Goal: Transaction & Acquisition: Purchase product/service

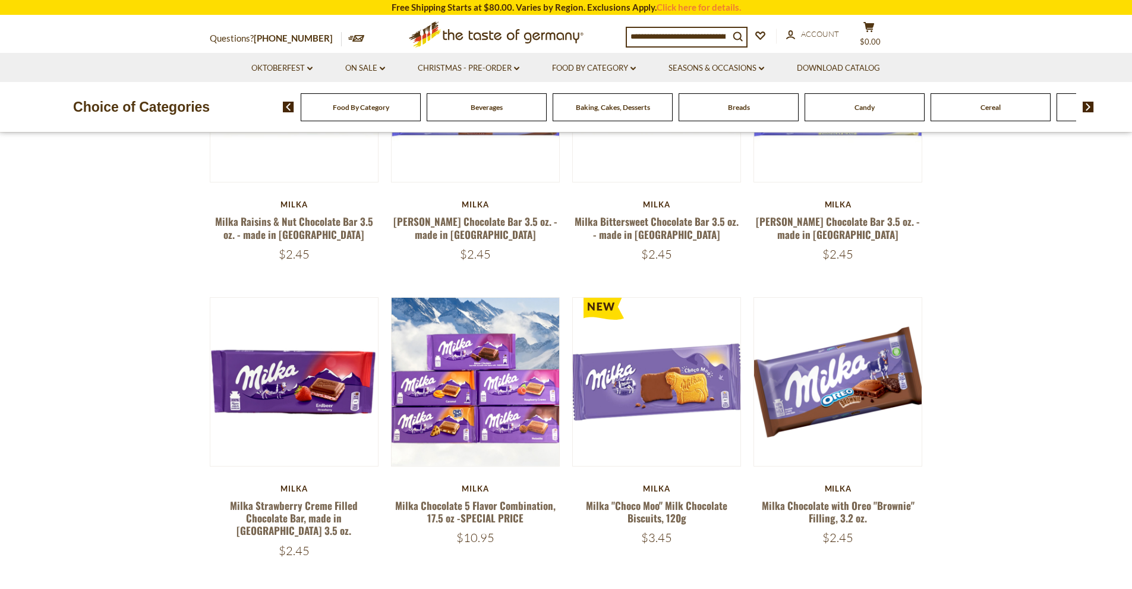
scroll to position [297, 0]
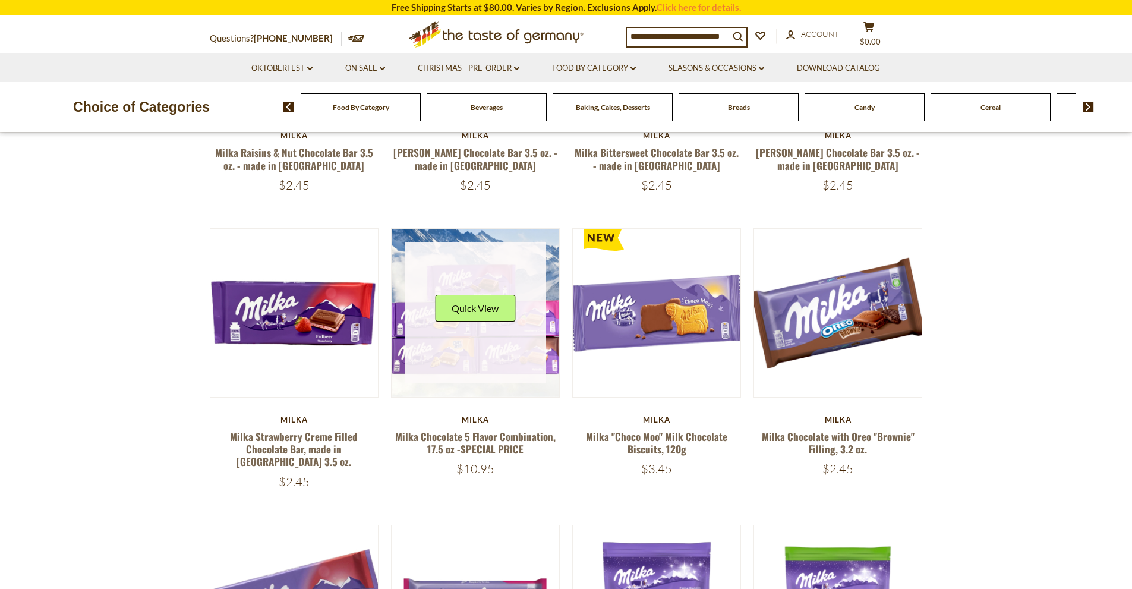
click at [470, 326] on div "Quick View" at bounding box center [475, 312] width 141 height 141
click at [468, 308] on button "Quick View" at bounding box center [475, 308] width 80 height 27
click at [471, 350] on link at bounding box center [475, 312] width 141 height 141
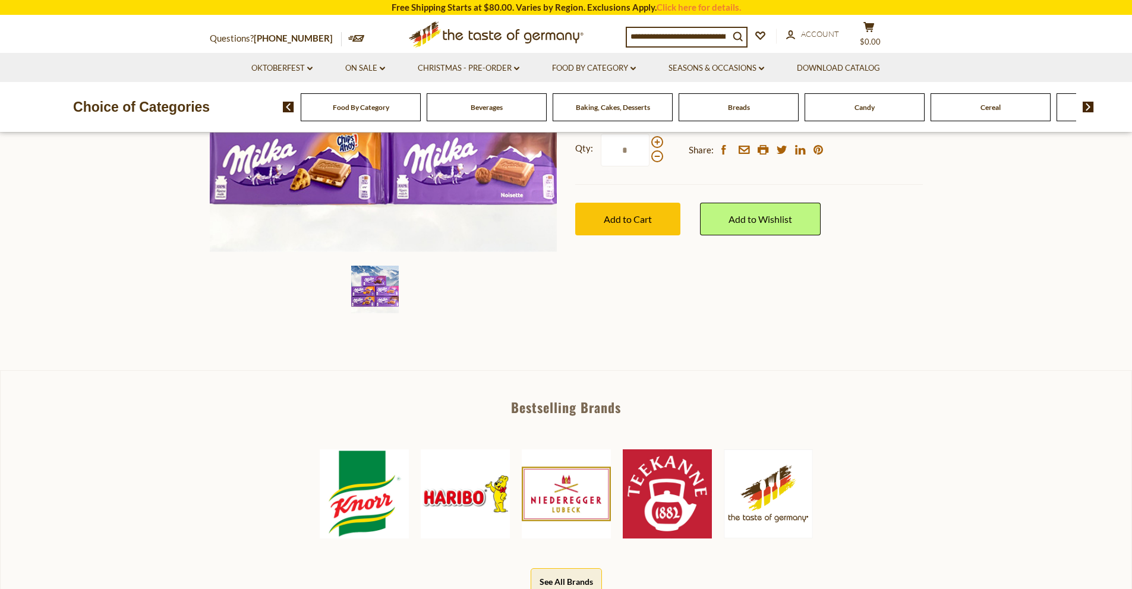
scroll to position [119, 0]
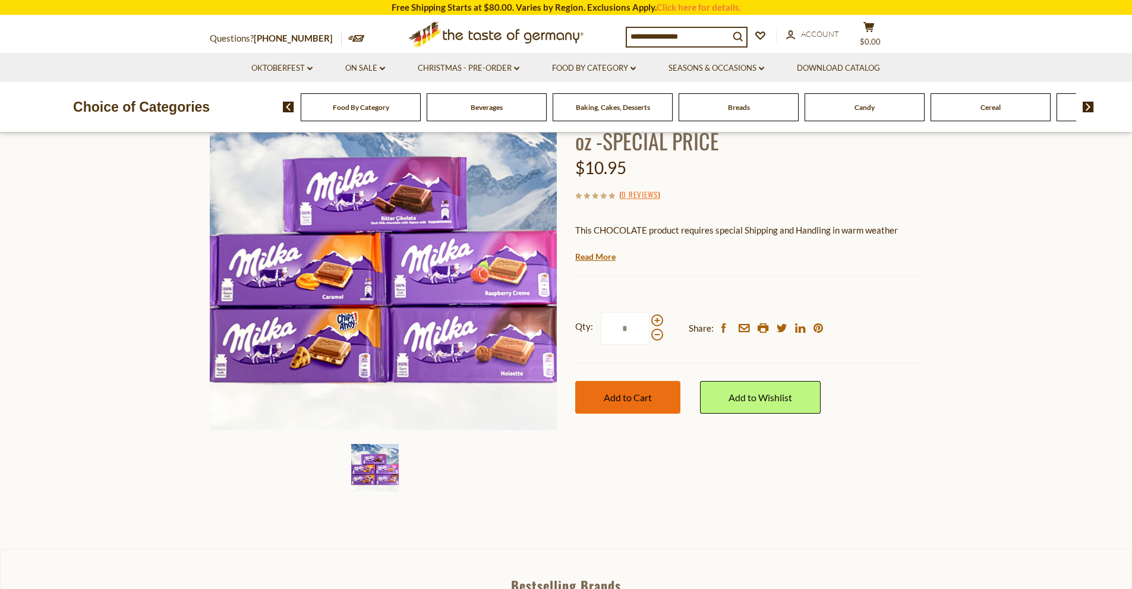
click at [629, 402] on span "Add to Cart" at bounding box center [628, 397] width 48 height 11
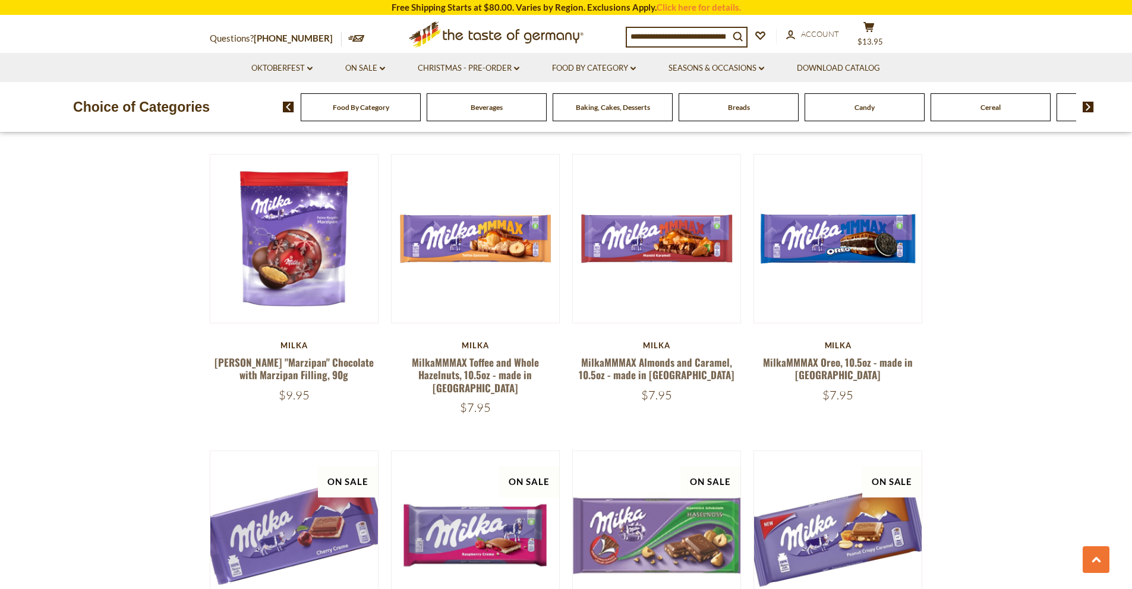
scroll to position [951, 0]
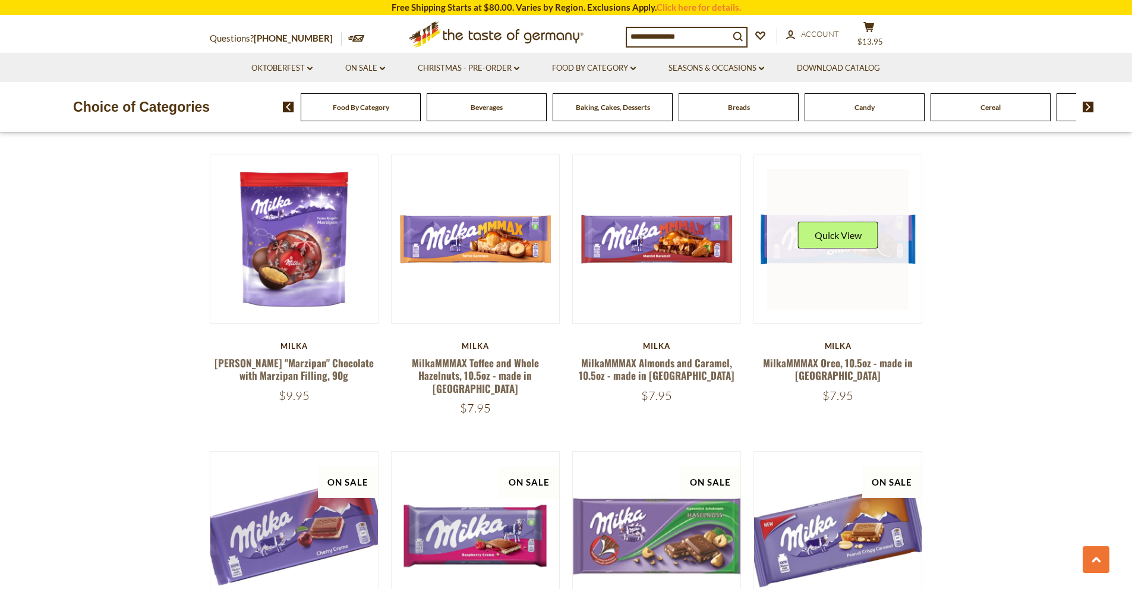
click at [896, 247] on link at bounding box center [837, 239] width 141 height 141
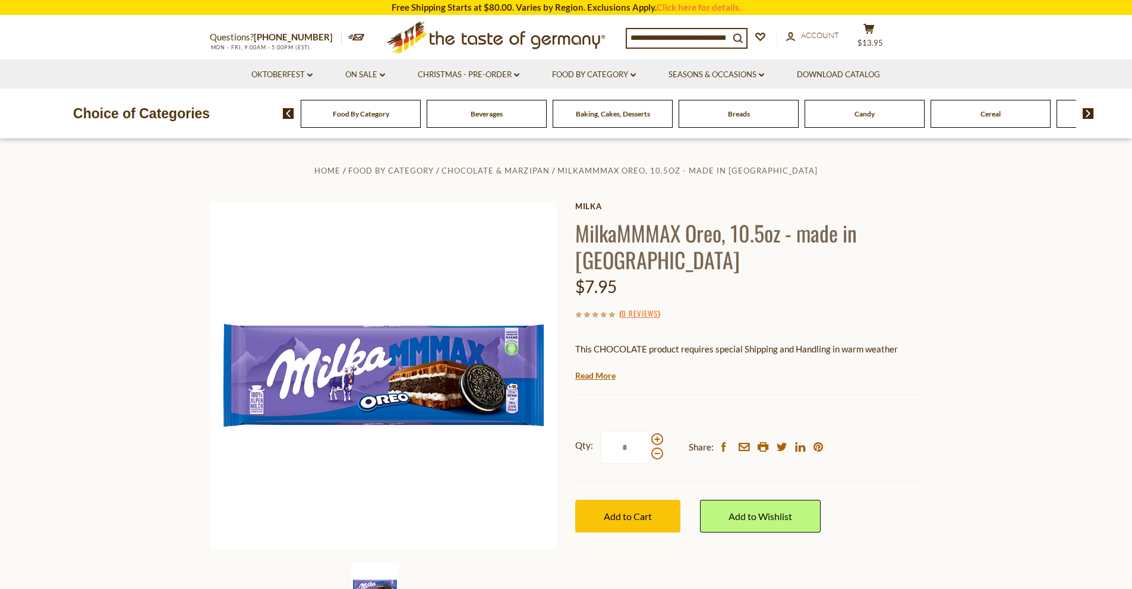
scroll to position [119, 0]
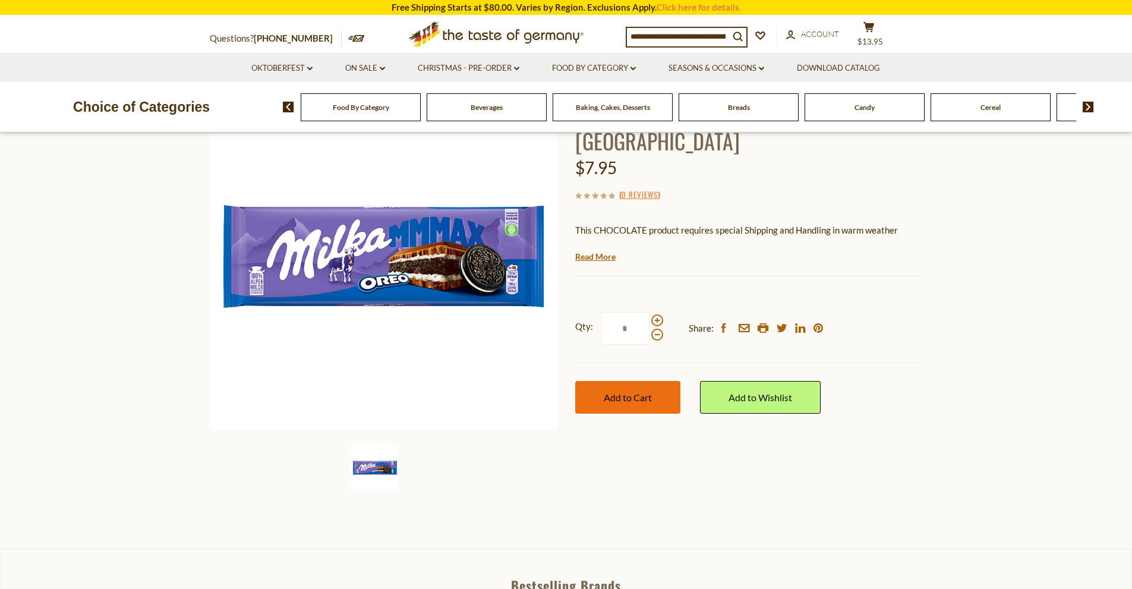
click at [658, 381] on button "Add to Cart" at bounding box center [627, 397] width 105 height 33
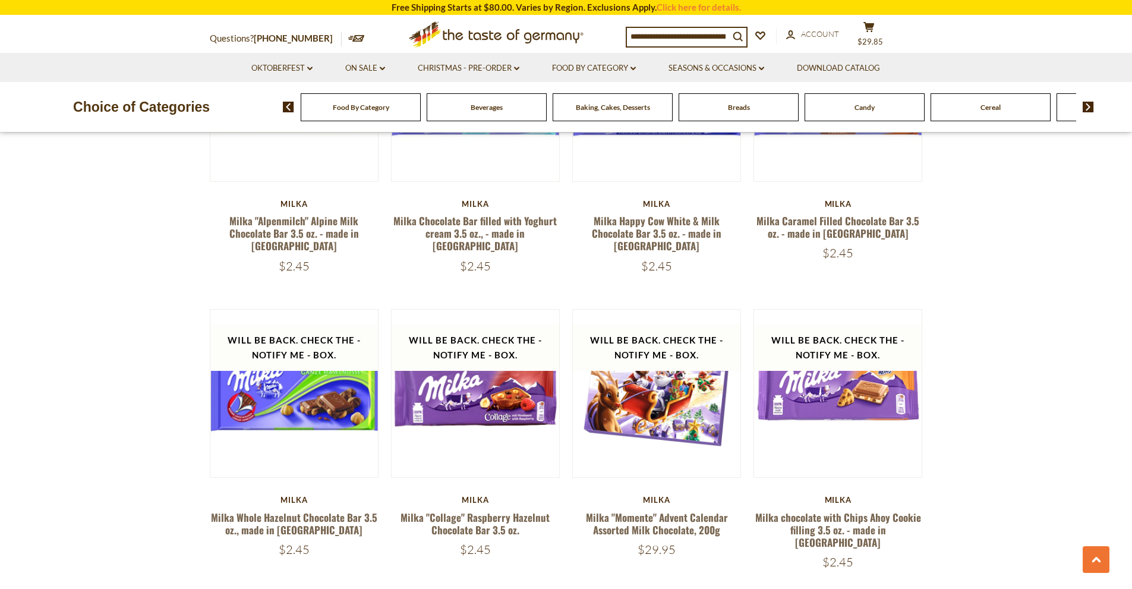
scroll to position [2304, 0]
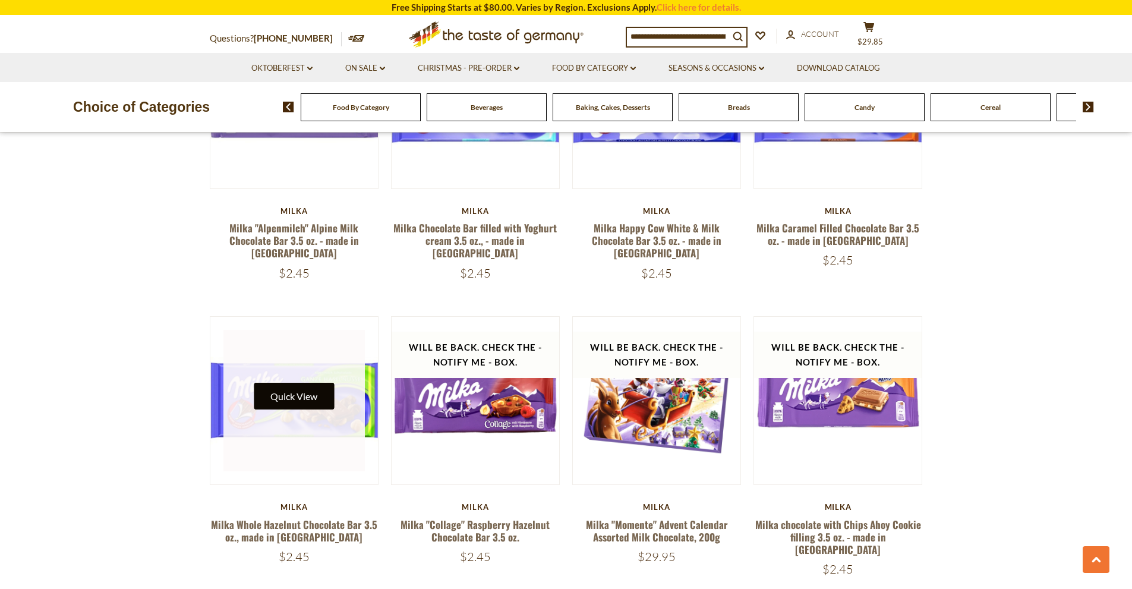
click at [319, 383] on button "Quick View" at bounding box center [294, 396] width 80 height 27
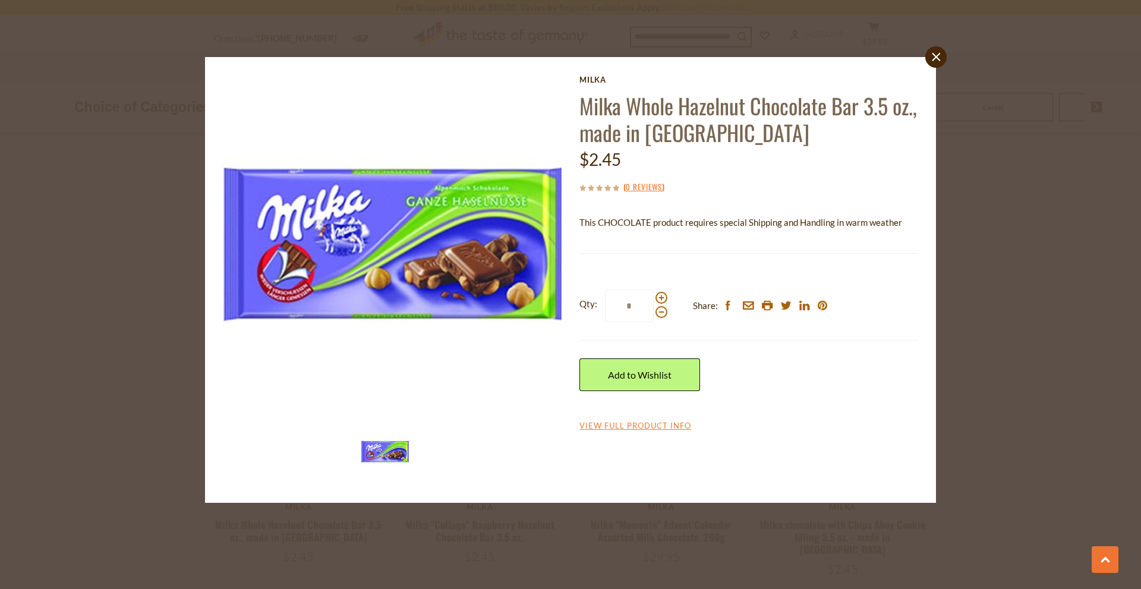
click at [1007, 229] on div "close [PERSON_NAME] Whole Hazelnut Chocolate Bar 3.5 oz., made in [GEOGRAPHIC_D…" at bounding box center [570, 294] width 1141 height 589
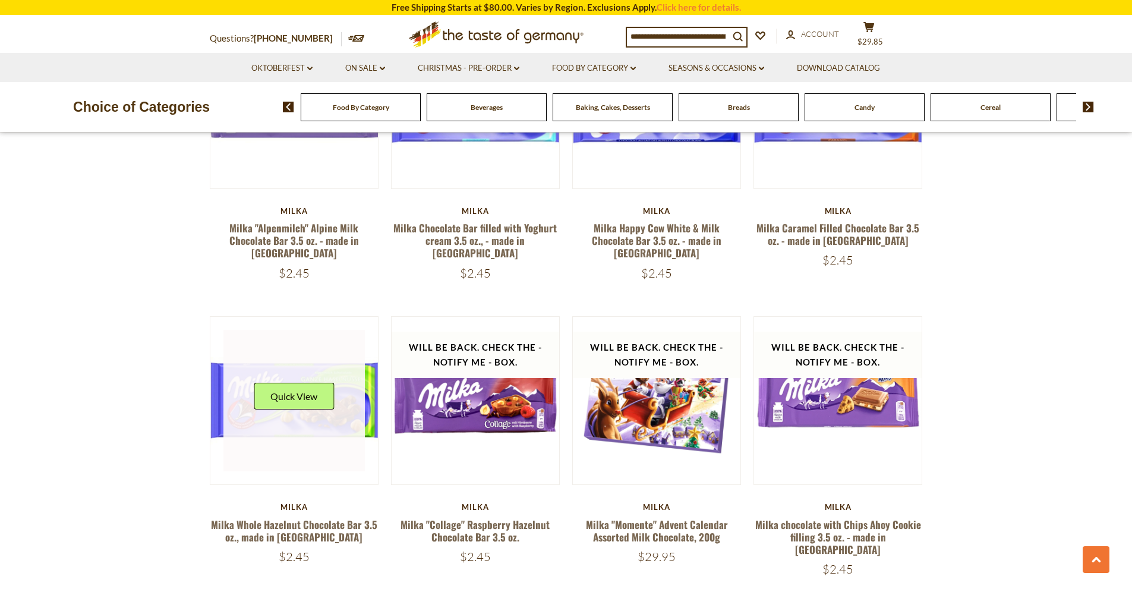
click at [222, 324] on img at bounding box center [294, 401] width 168 height 168
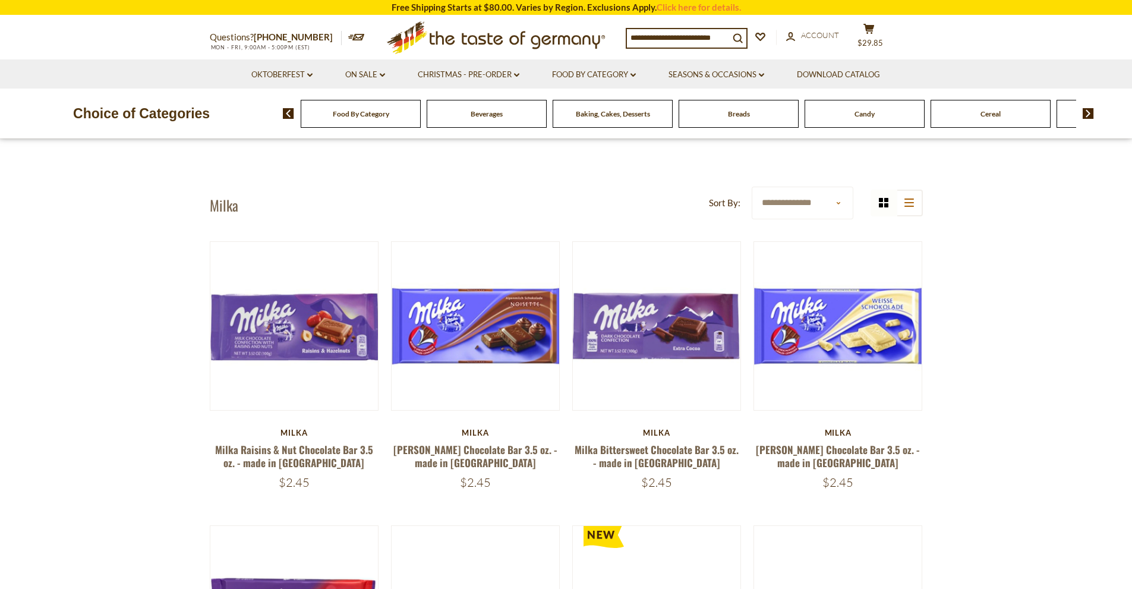
drag, startPoint x: 115, startPoint y: 346, endPoint x: 115, endPoint y: 88, distance: 258.5
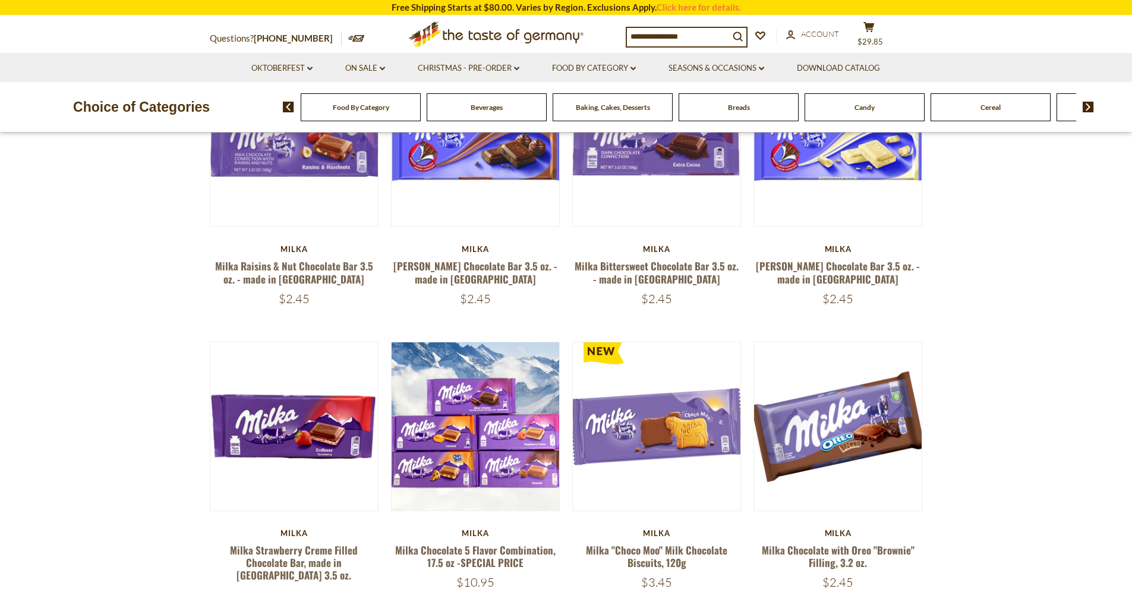
scroll to position [297, 0]
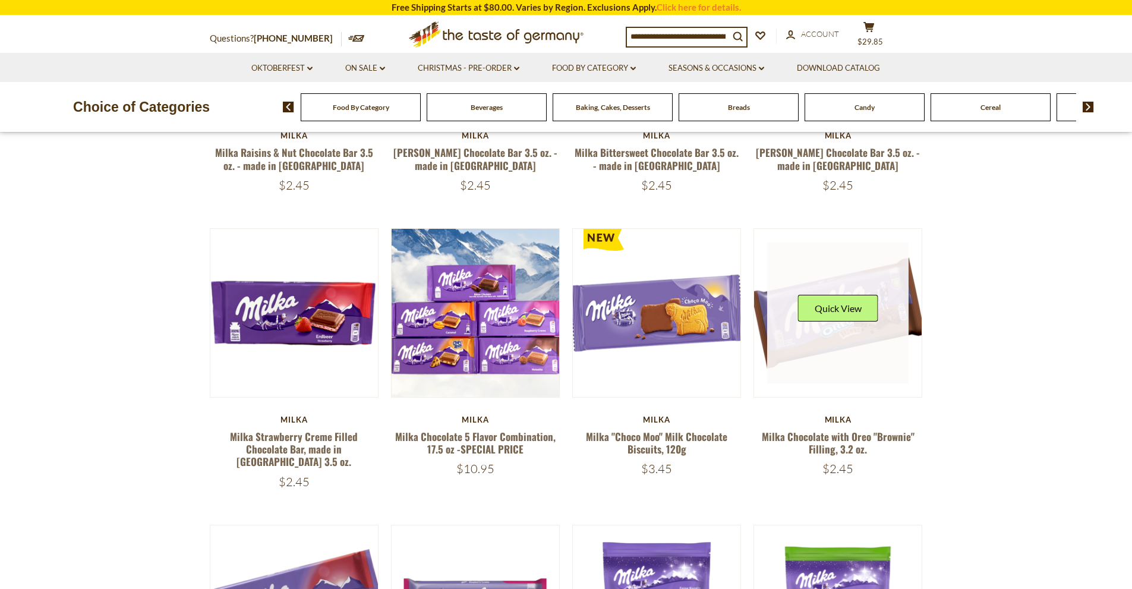
click at [914, 338] on img at bounding box center [838, 313] width 168 height 168
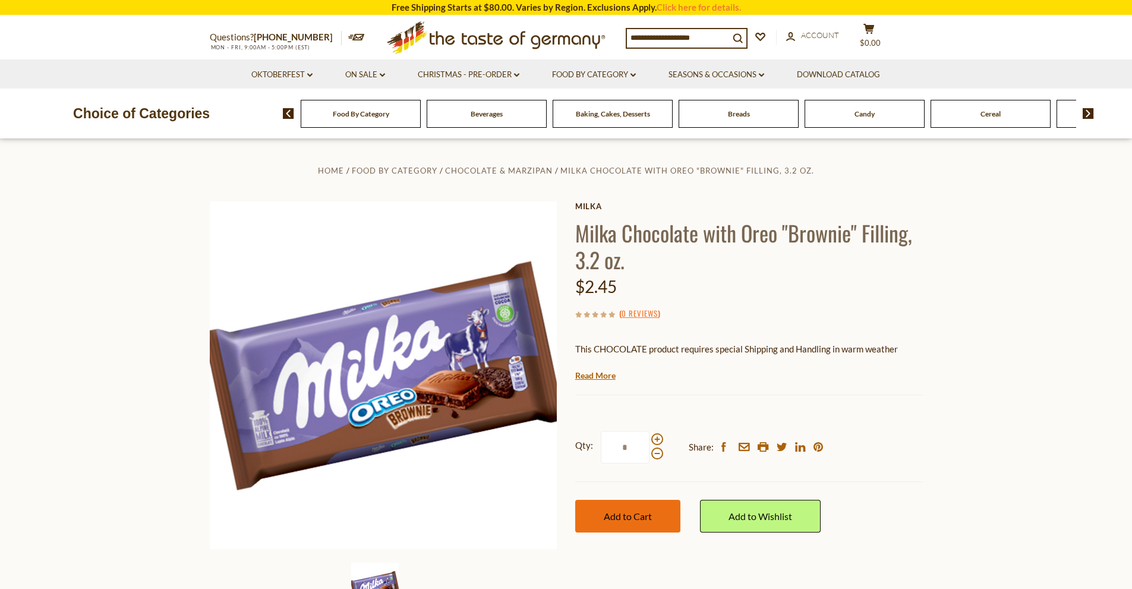
click at [663, 519] on button "Add to Cart" at bounding box center [627, 516] width 105 height 33
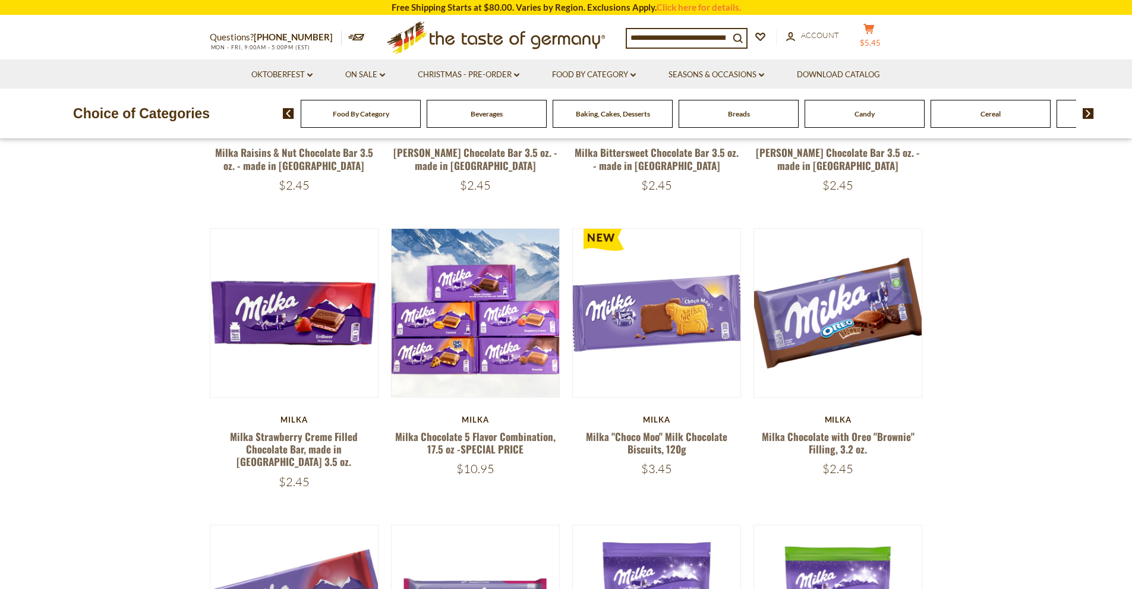
click at [871, 34] on button "cart $5.45" at bounding box center [870, 38] width 36 height 30
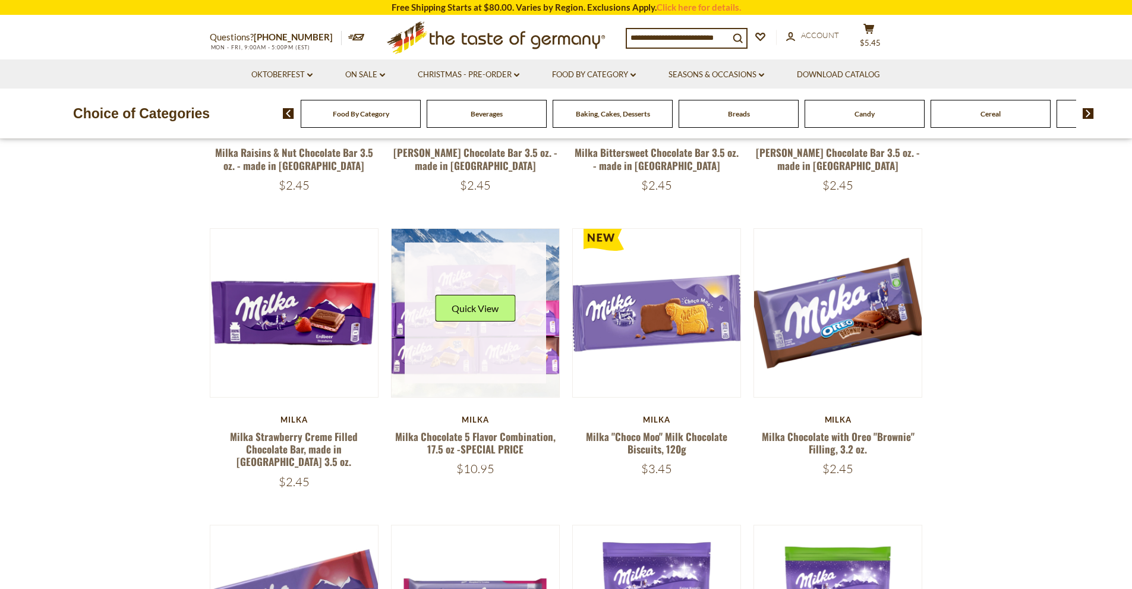
click at [474, 273] on link at bounding box center [475, 312] width 141 height 141
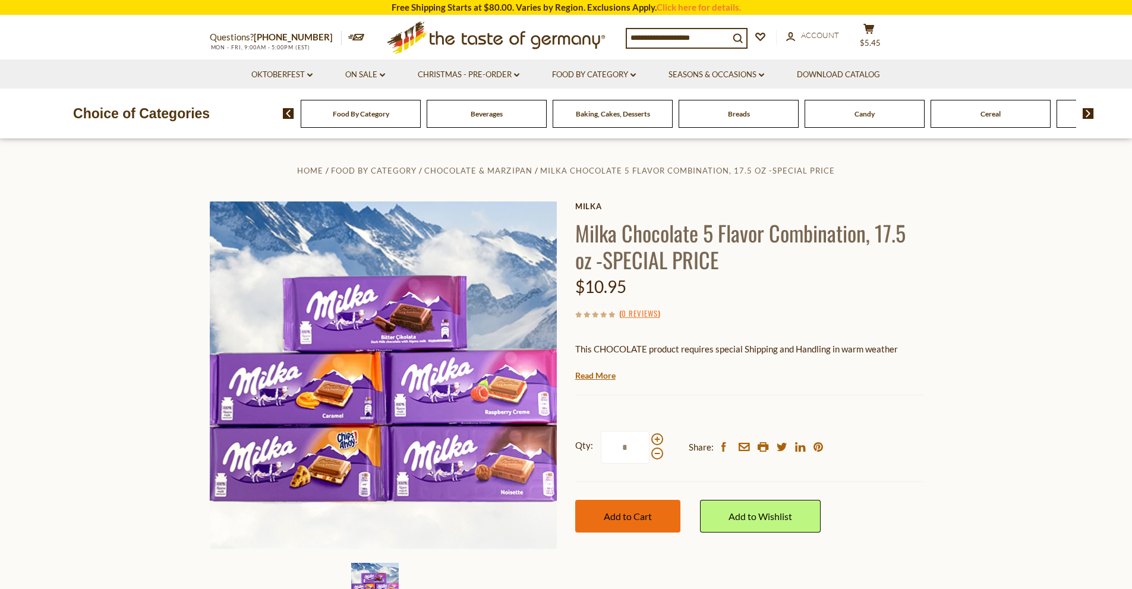
click at [626, 522] on button "Add to Cart" at bounding box center [627, 516] width 105 height 33
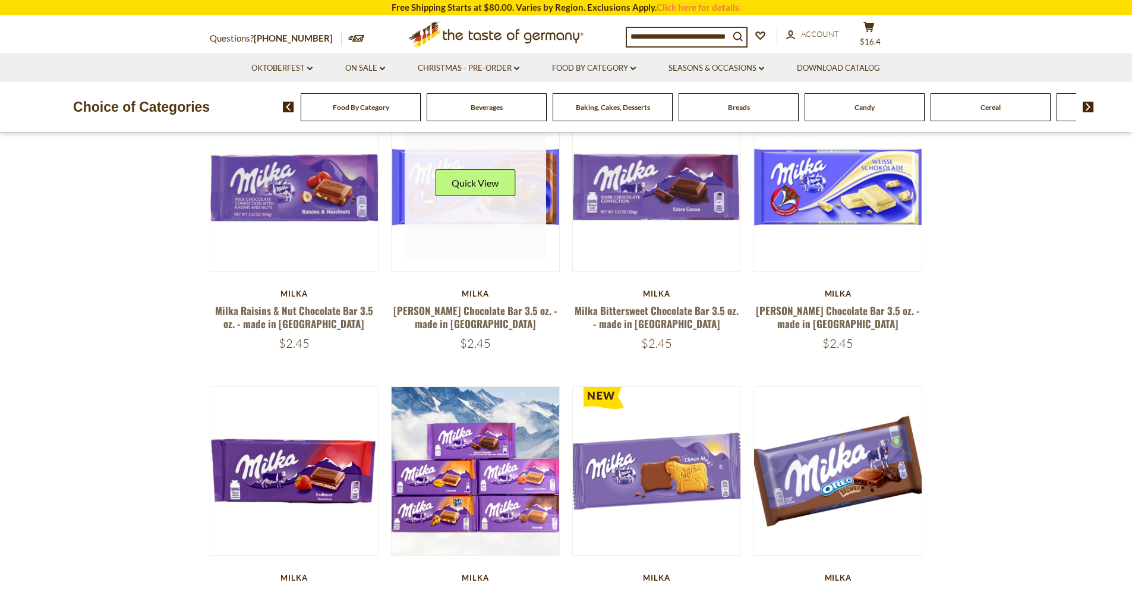
scroll to position [119, 0]
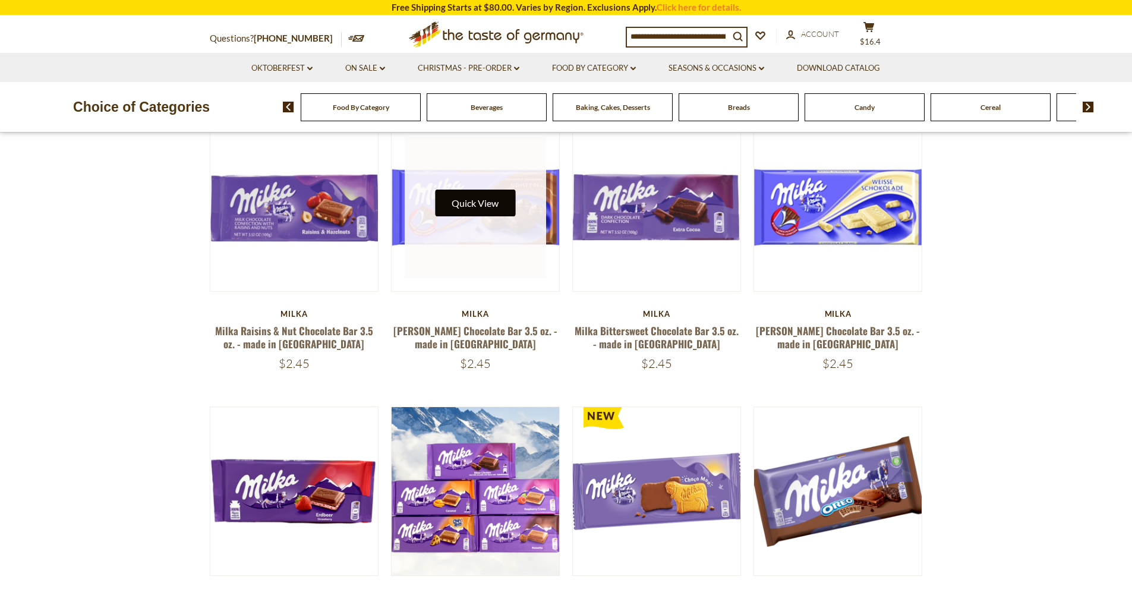
click at [475, 208] on button "Quick View" at bounding box center [475, 203] width 80 height 27
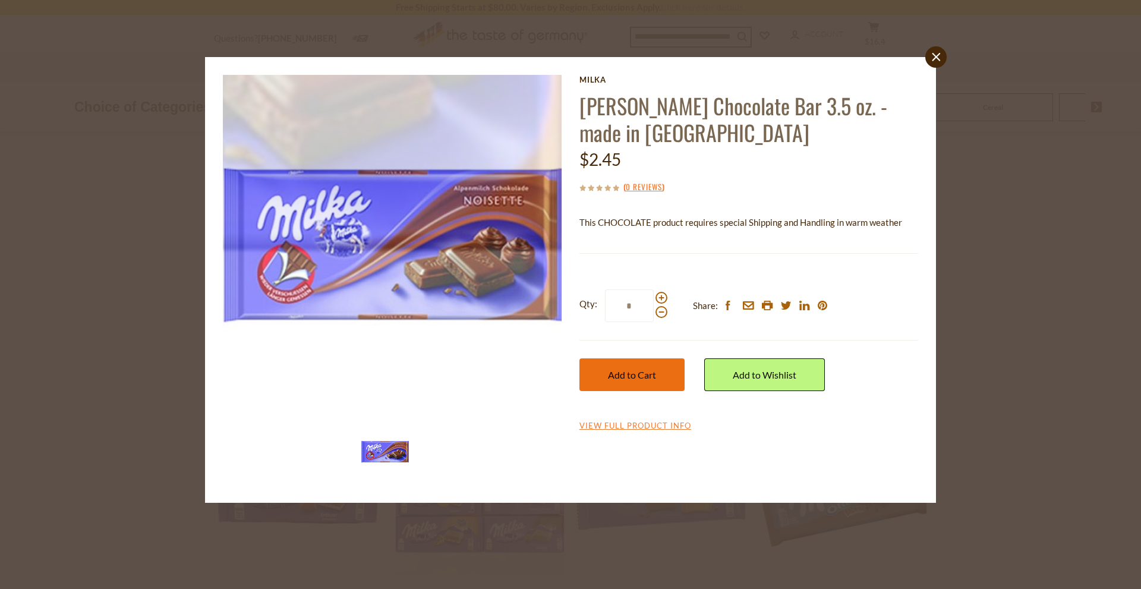
click at [618, 371] on span "Add to Cart" at bounding box center [632, 374] width 48 height 11
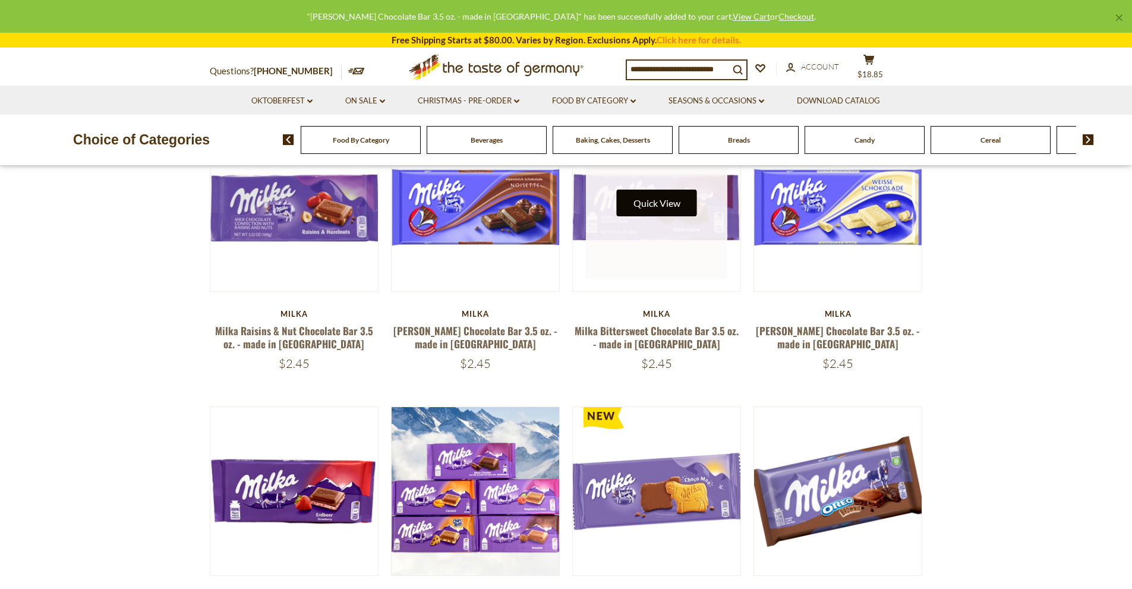
click at [657, 206] on button "Quick View" at bounding box center [657, 203] width 80 height 27
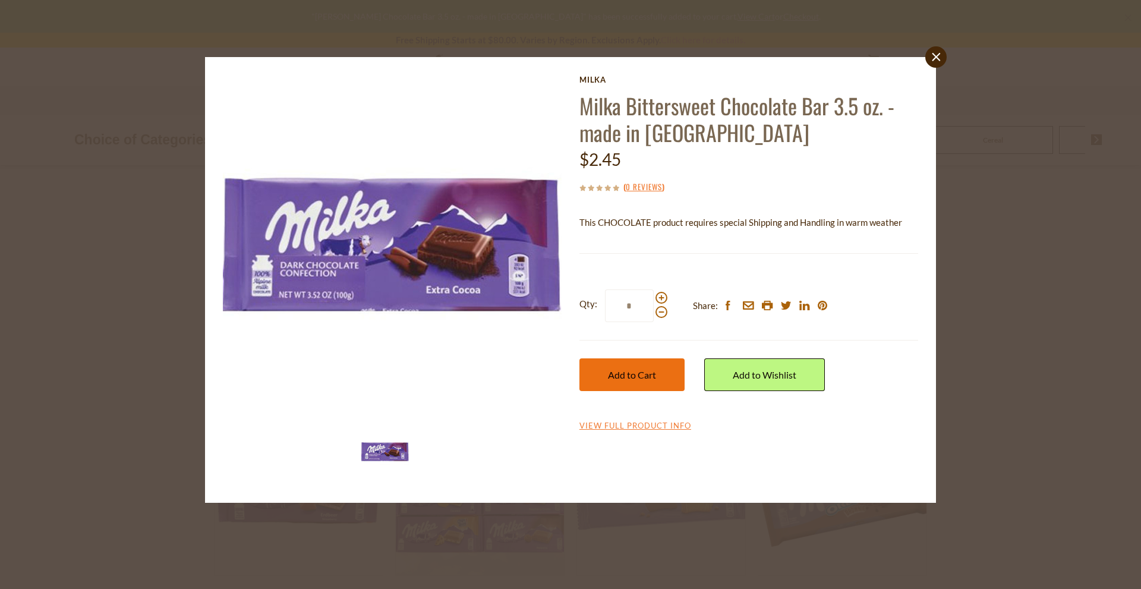
click at [608, 374] on span "Add to Cart" at bounding box center [632, 374] width 48 height 11
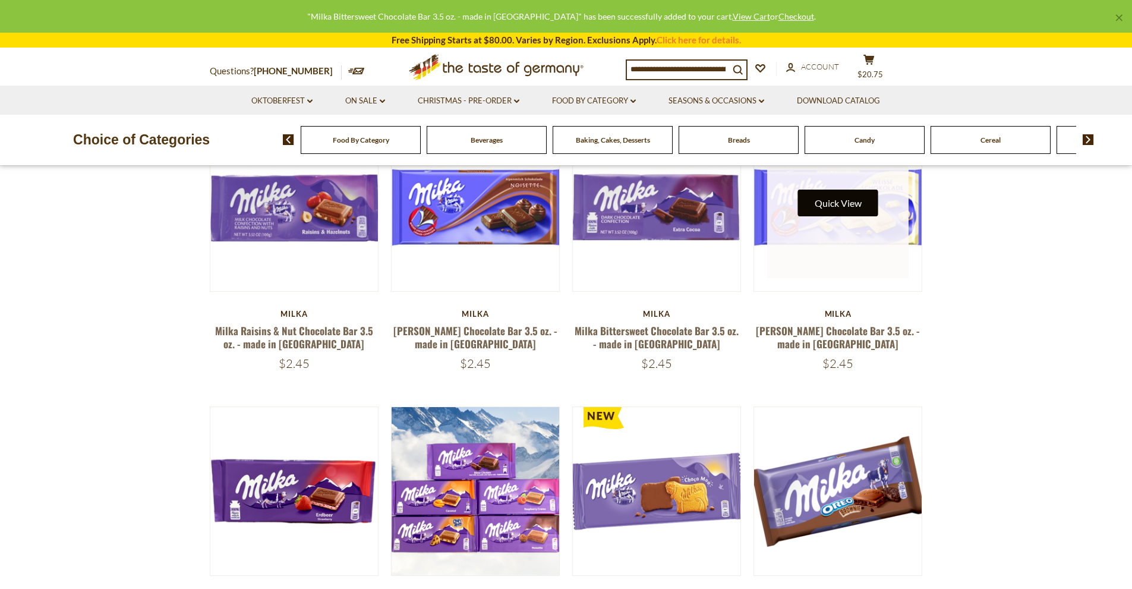
click at [828, 200] on button "Quick View" at bounding box center [838, 203] width 80 height 27
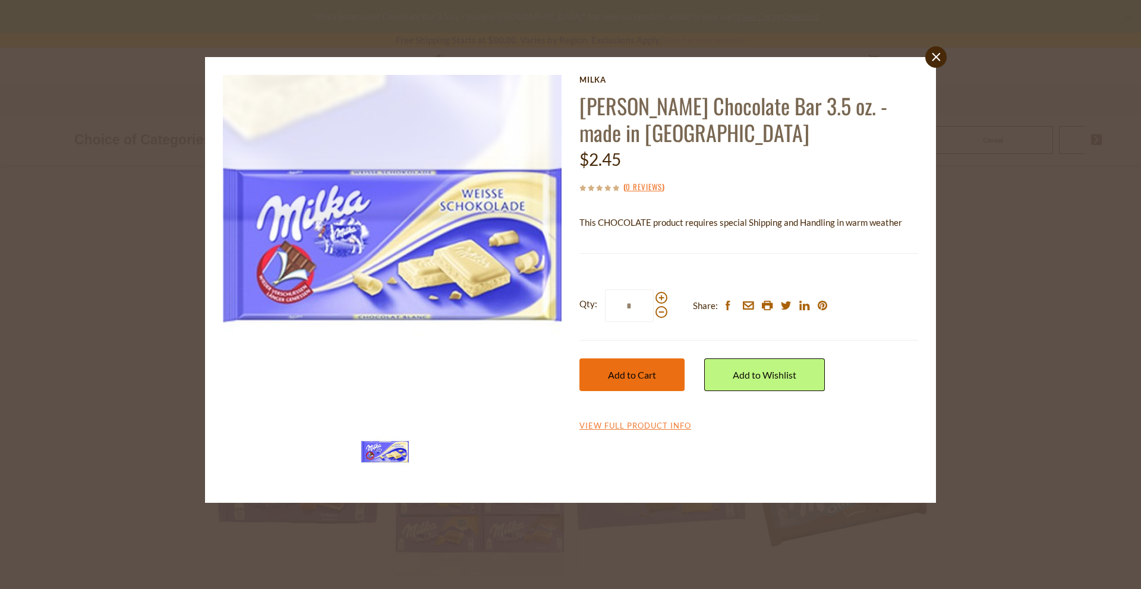
click at [628, 376] on span "Add to Cart" at bounding box center [632, 374] width 48 height 11
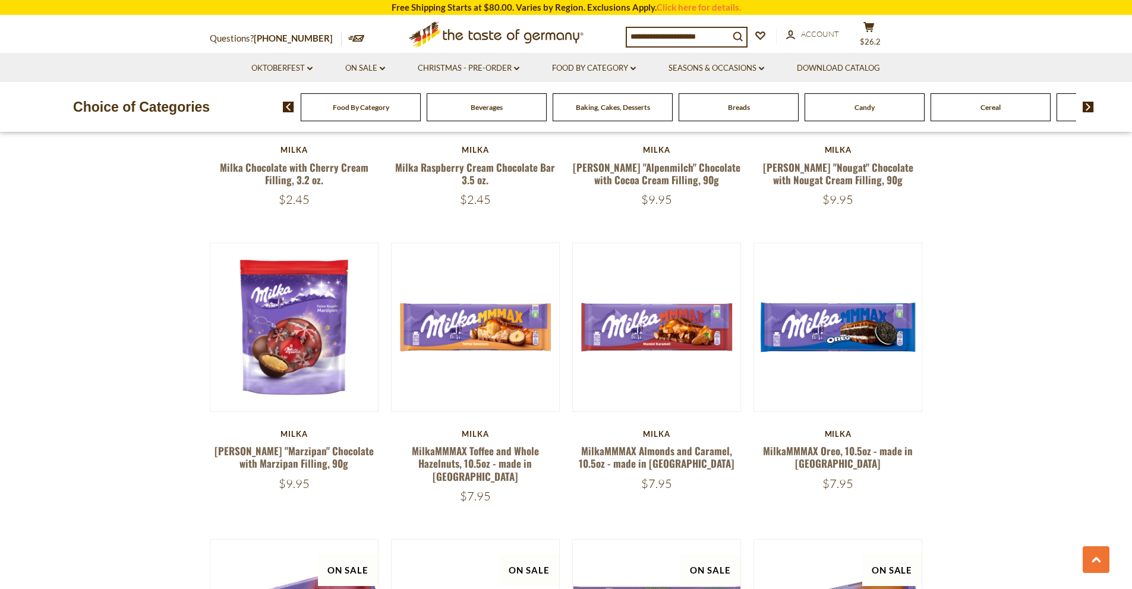
scroll to position [891, 0]
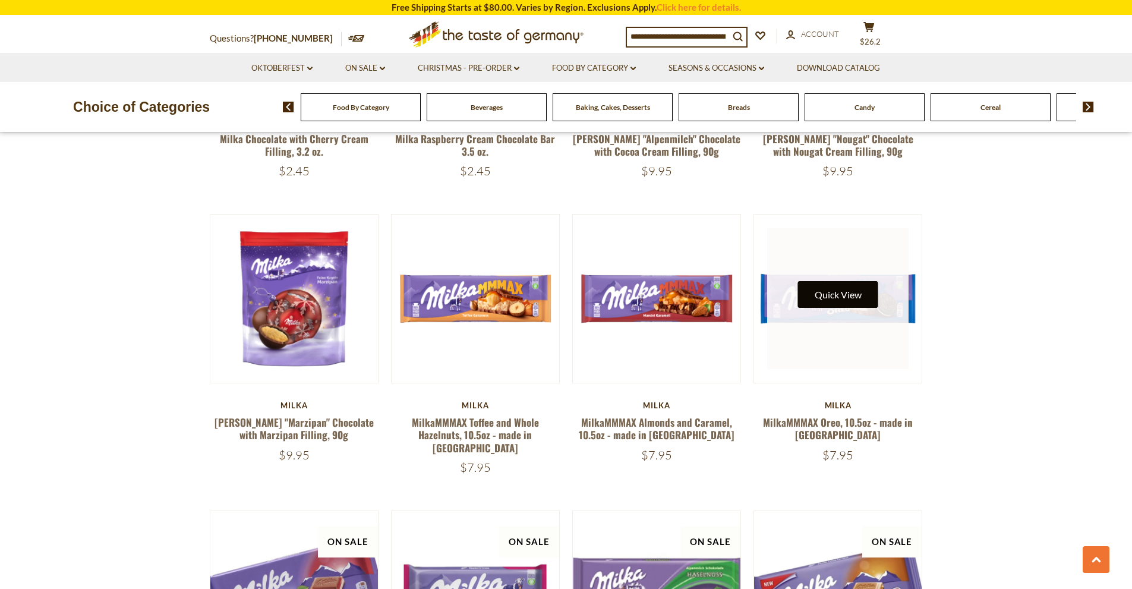
click at [824, 281] on button "Quick View" at bounding box center [838, 294] width 80 height 27
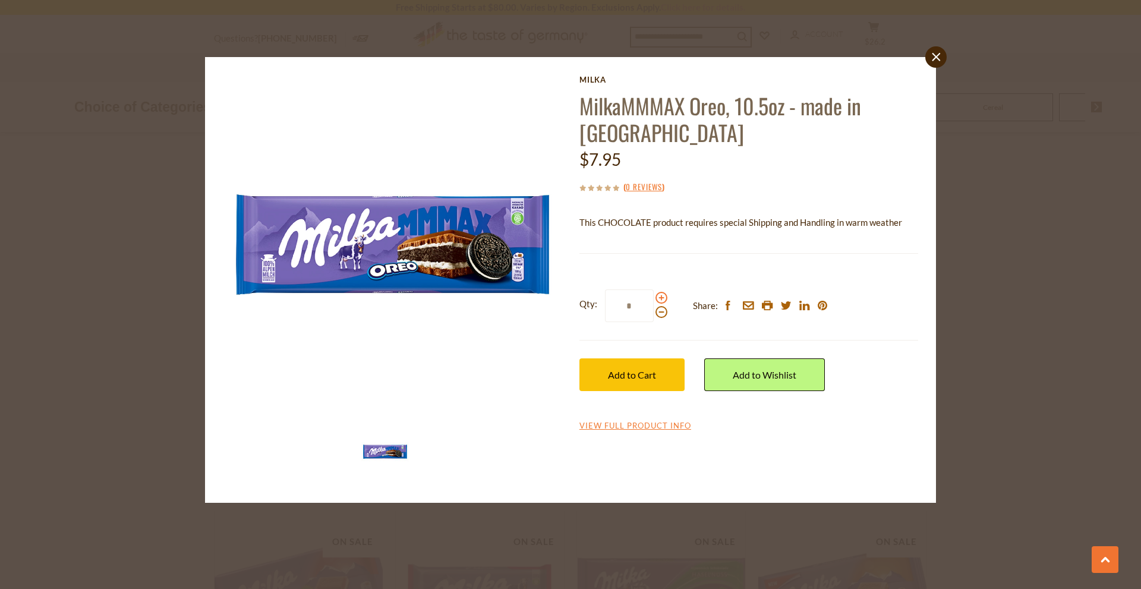
click at [660, 300] on span at bounding box center [662, 298] width 12 height 12
click at [654, 300] on input "*" at bounding box center [629, 305] width 49 height 33
type input "*"
click at [638, 379] on span "Add to Cart" at bounding box center [632, 374] width 48 height 11
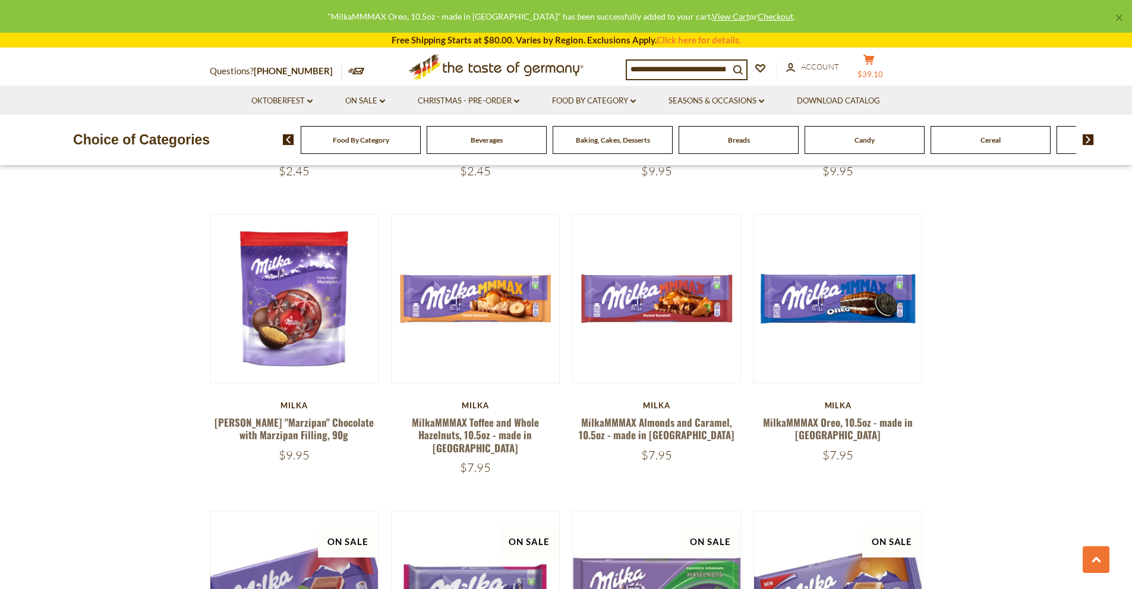
click at [875, 61] on icon "cart" at bounding box center [869, 60] width 11 height 10
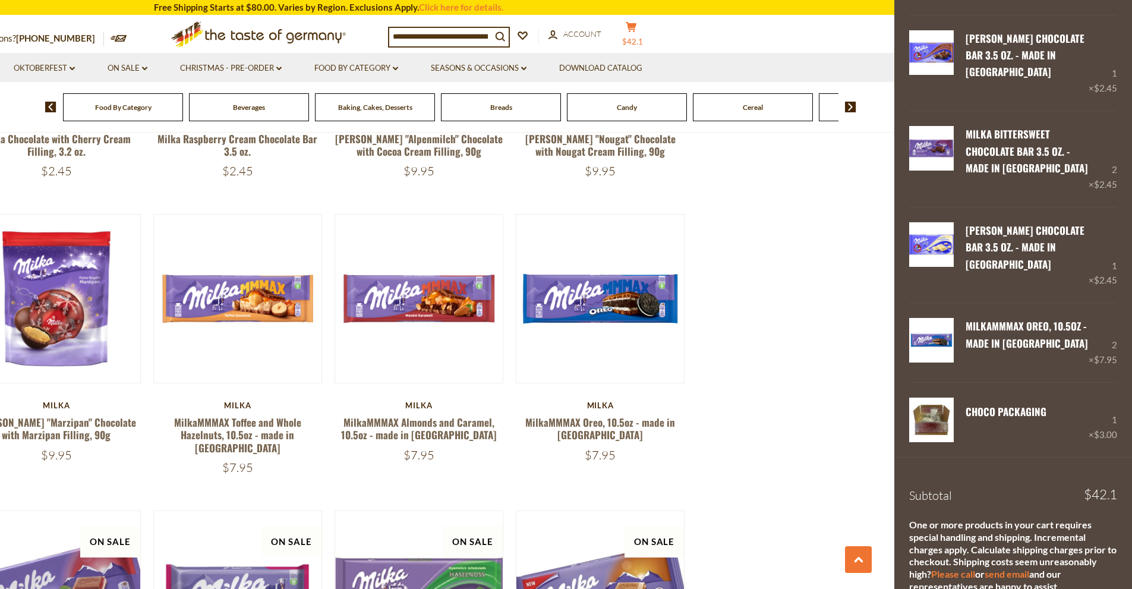
scroll to position [295, 0]
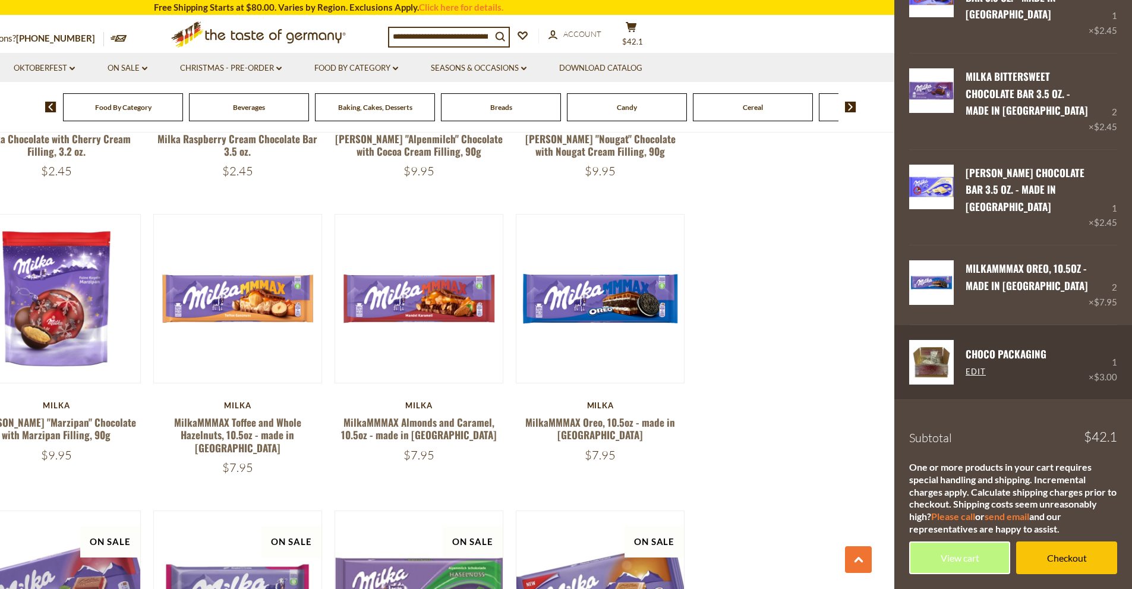
click at [984, 353] on link "CHOCO Packaging" at bounding box center [1006, 353] width 81 height 15
